Goal: Use online tool/utility

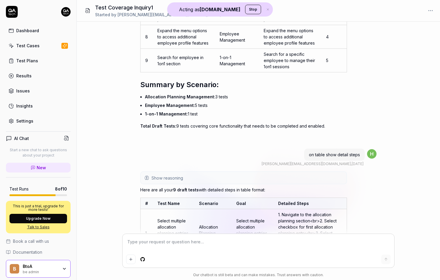
scroll to position [1499, 0]
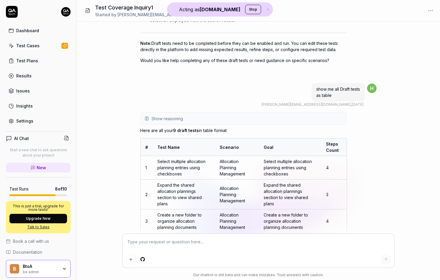
click at [180, 119] on span "Show reasoning" at bounding box center [168, 119] width 32 height 6
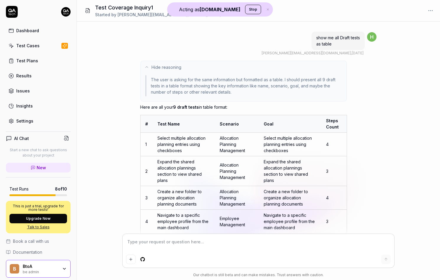
scroll to position [1249, 0]
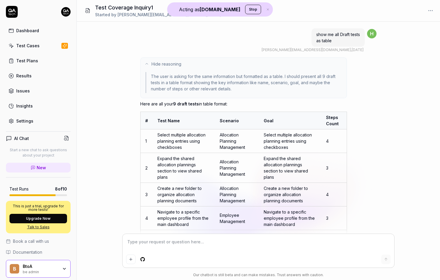
click at [181, 62] on button "Hide reasoning" at bounding box center [244, 64] width 206 height 12
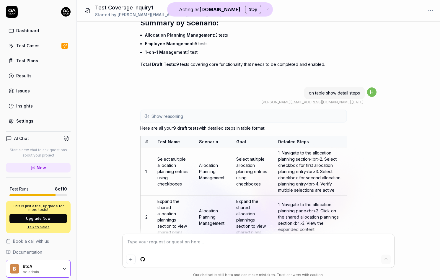
scroll to position [1564, 0]
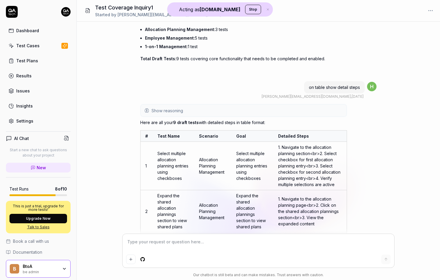
click at [178, 112] on span "Show reasoning" at bounding box center [168, 111] width 32 height 6
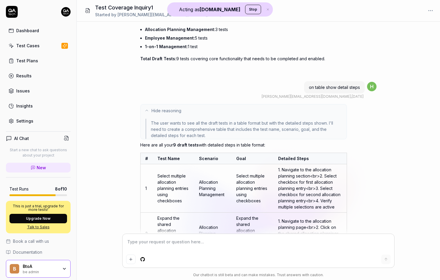
click at [178, 115] on button "Hide reasoning" at bounding box center [244, 111] width 206 height 12
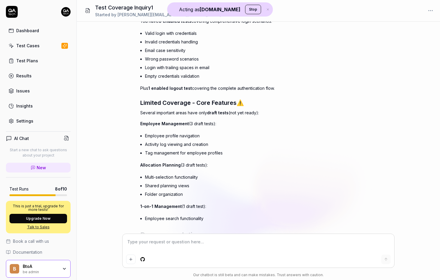
scroll to position [0, 0]
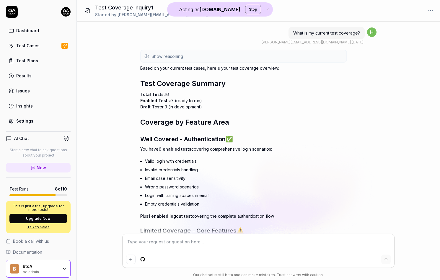
click at [171, 55] on span "Show reasoning" at bounding box center [168, 56] width 32 height 6
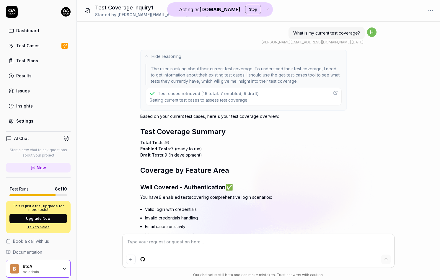
click at [171, 55] on span "Hide reasoning" at bounding box center [167, 56] width 30 height 6
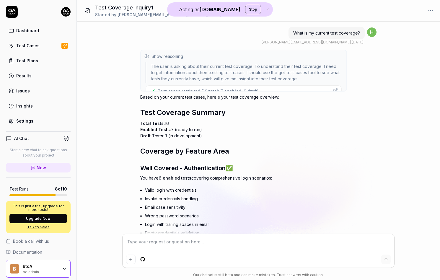
click at [171, 55] on span "Show reasoning" at bounding box center [168, 56] width 32 height 6
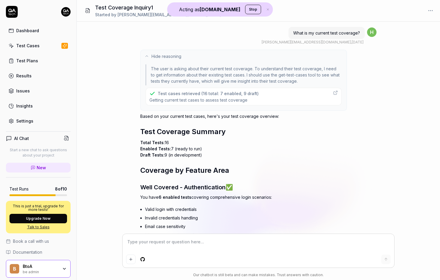
click at [173, 100] on span "Getting current test cases to assess test coverage" at bounding box center [204, 100] width 109 height 6
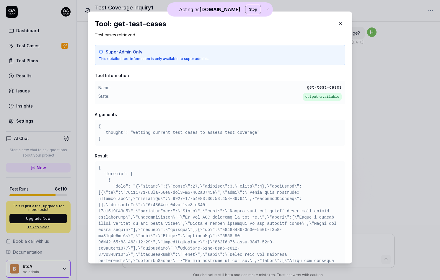
click at [363, 152] on div "​ Tool: get-test-cases Test cases retrieved Super Admin Only This detailed tool…" at bounding box center [220, 137] width 288 height 266
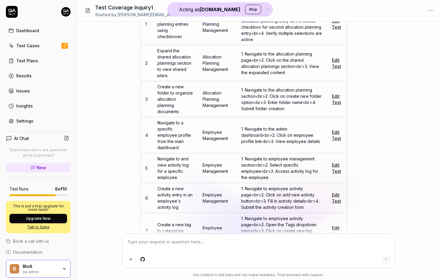
scroll to position [3271, 0]
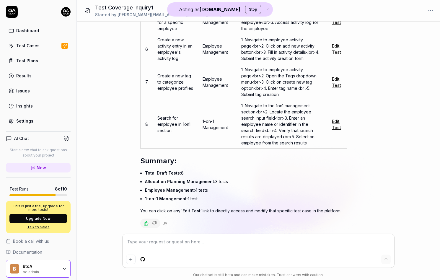
click at [165, 223] on span "By" at bounding box center [165, 223] width 4 height 4
drag, startPoint x: 165, startPoint y: 223, endPoint x: 181, endPoint y: 223, distance: 16.0
click at [180, 223] on div "By" at bounding box center [243, 223] width 207 height 9
click at [181, 223] on div "By" at bounding box center [243, 223] width 207 height 9
type textarea "*"
